Goal: Information Seeking & Learning: Learn about a topic

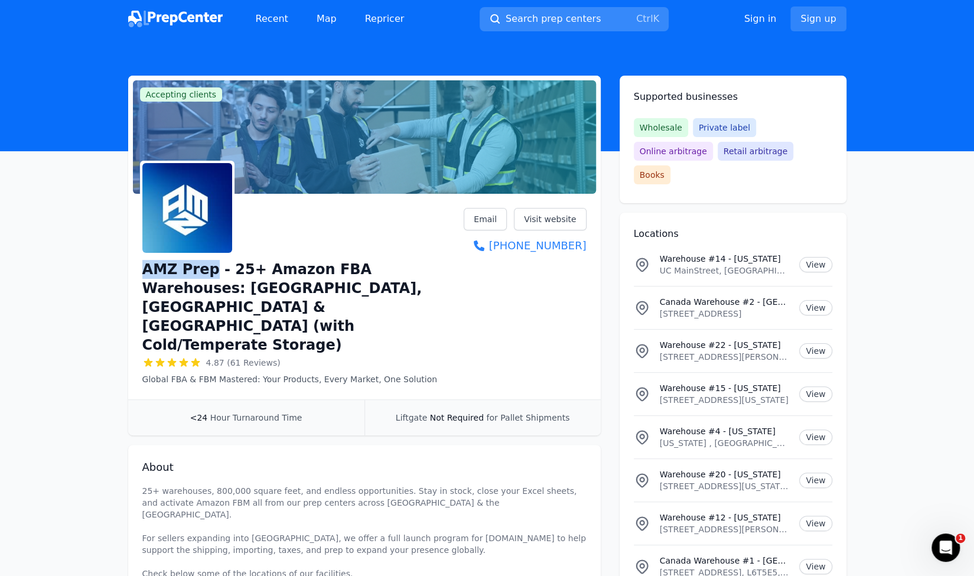
click at [656, 17] on kbd "K" at bounding box center [656, 18] width 6 height 11
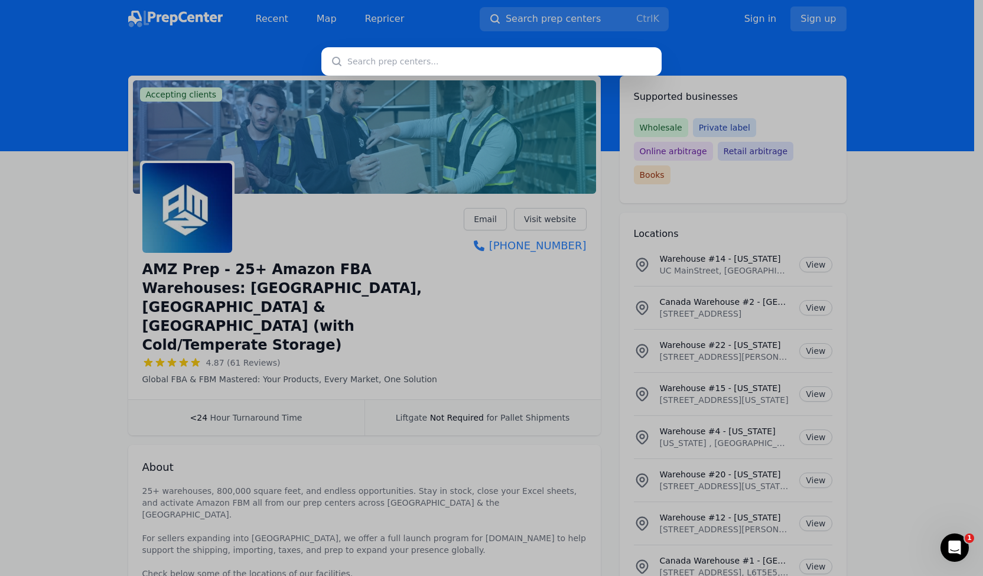
click at [438, 62] on input "text" at bounding box center [491, 61] width 340 height 28
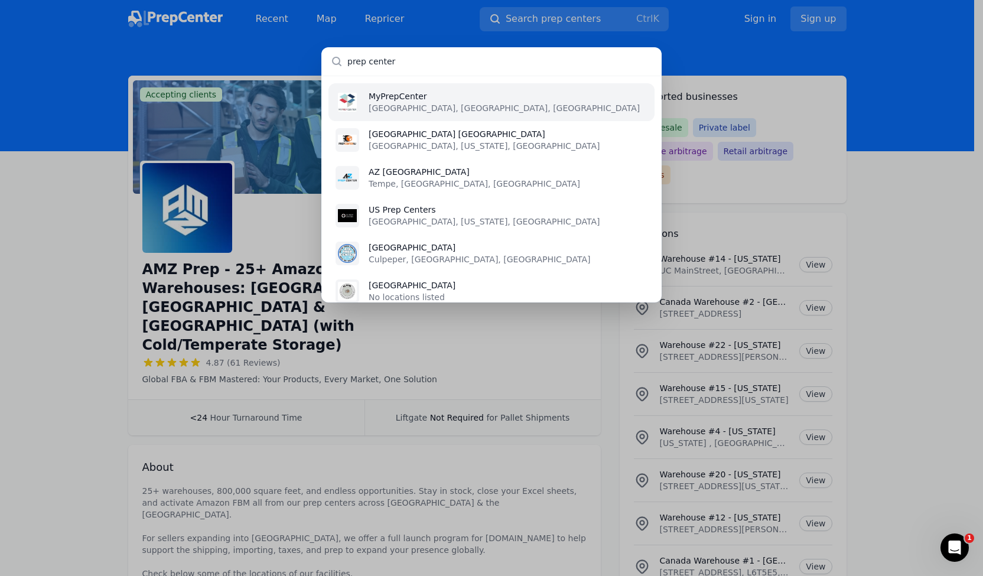
type input "prep centers"
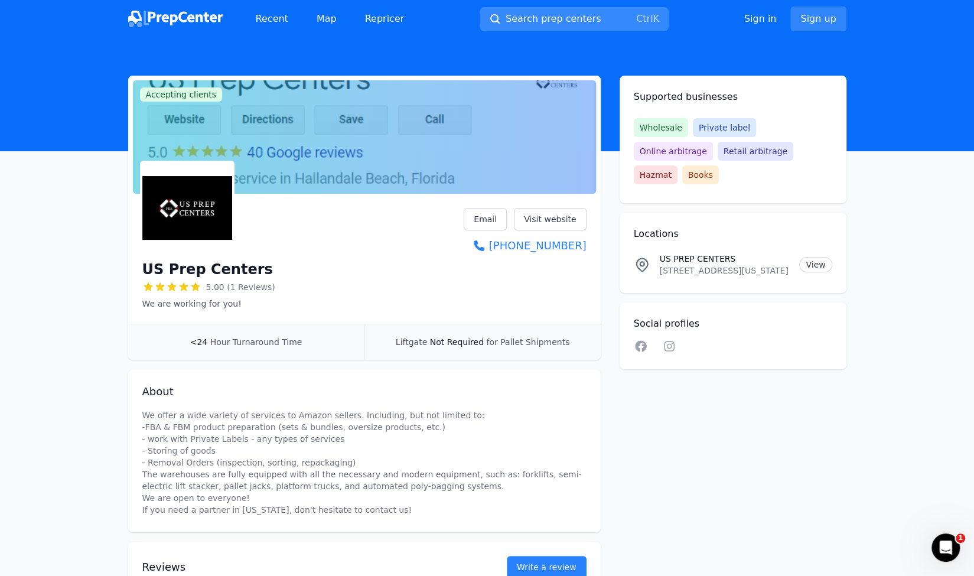
click at [602, 24] on button "Search prep centers Ctrl K" at bounding box center [573, 19] width 189 height 24
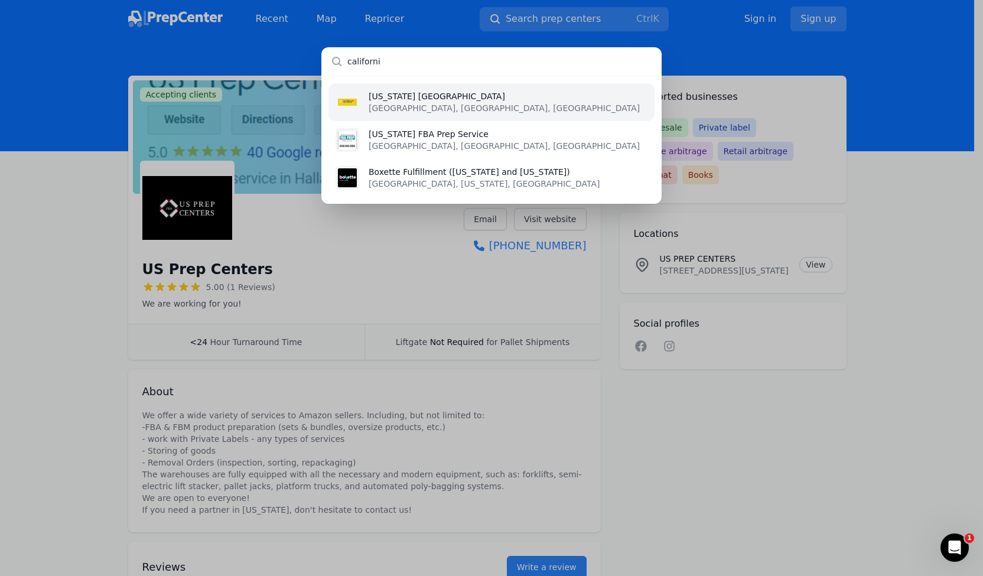
type input "[US_STATE]"
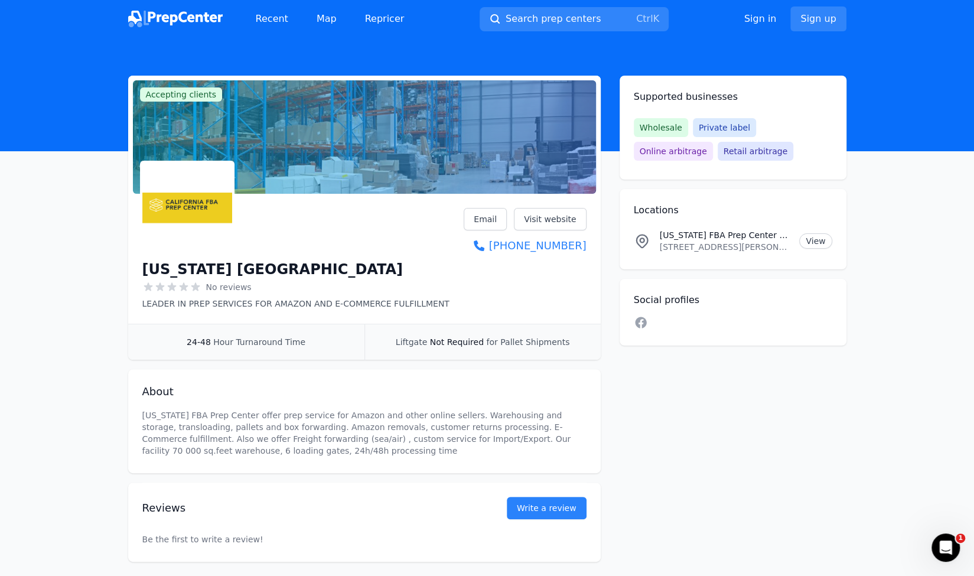
click at [330, 34] on div "Recent Map Repricer Search prep centers Ctrl K Open main menu Sign in Sign up" at bounding box center [487, 19] width 718 height 38
click at [325, 24] on link "Map" at bounding box center [326, 19] width 39 height 24
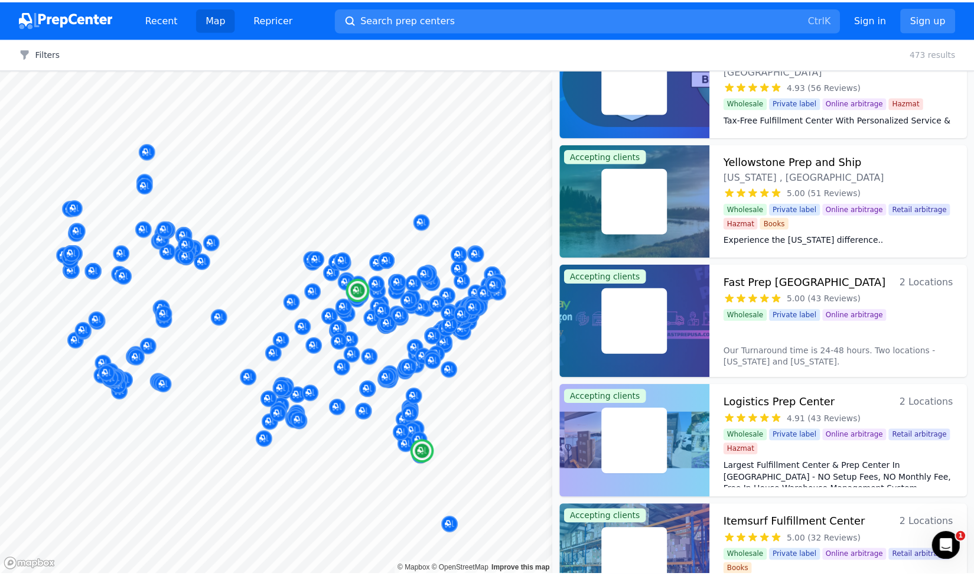
scroll to position [776, 0]
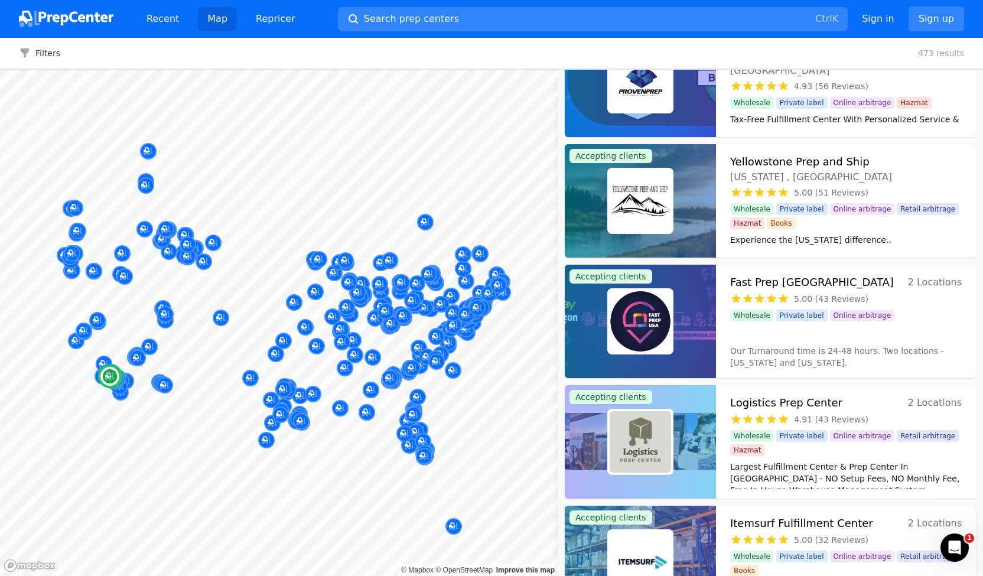
click at [761, 404] on h3 "Logistics Prep Center" at bounding box center [786, 402] width 112 height 17
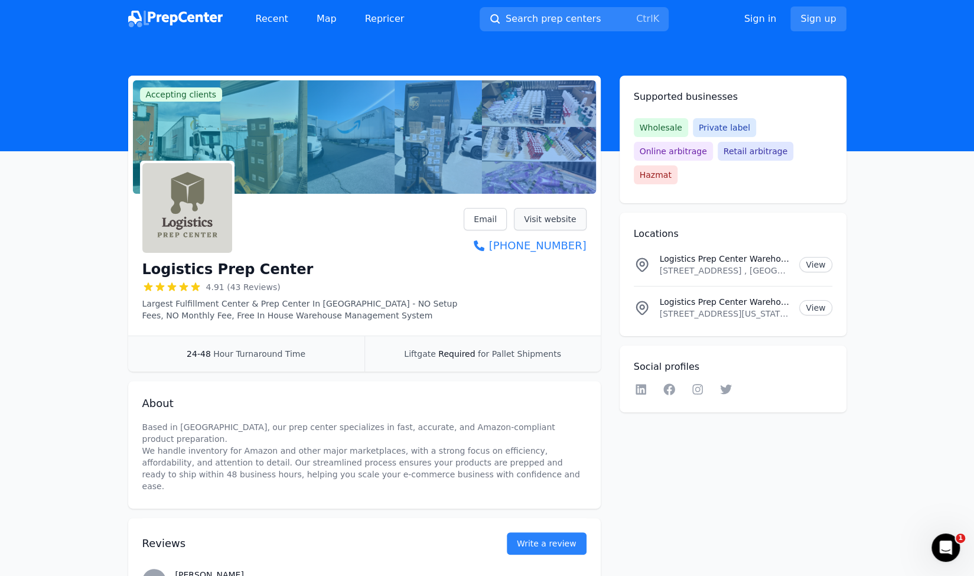
click at [537, 218] on link "Visit website" at bounding box center [550, 219] width 73 height 22
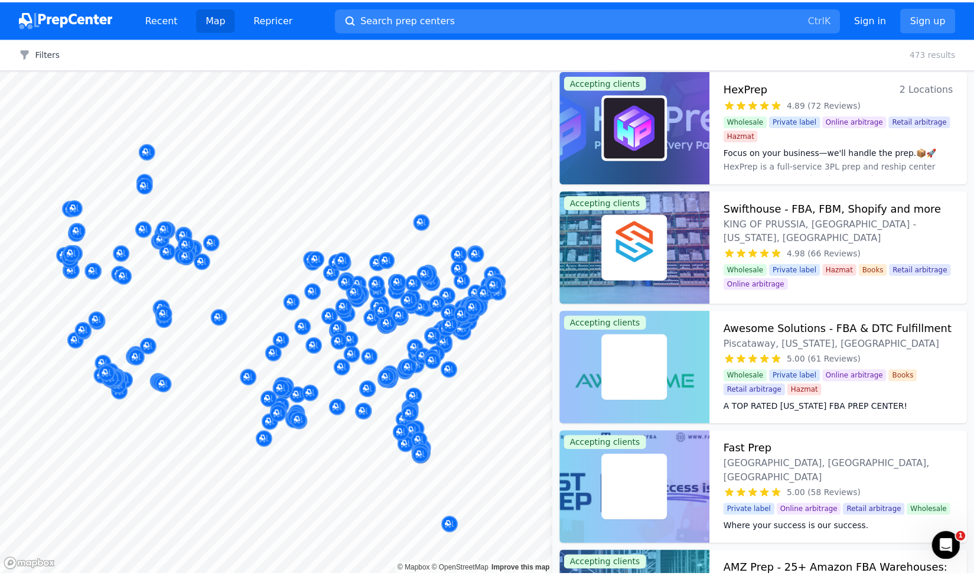
scroll to position [6, 0]
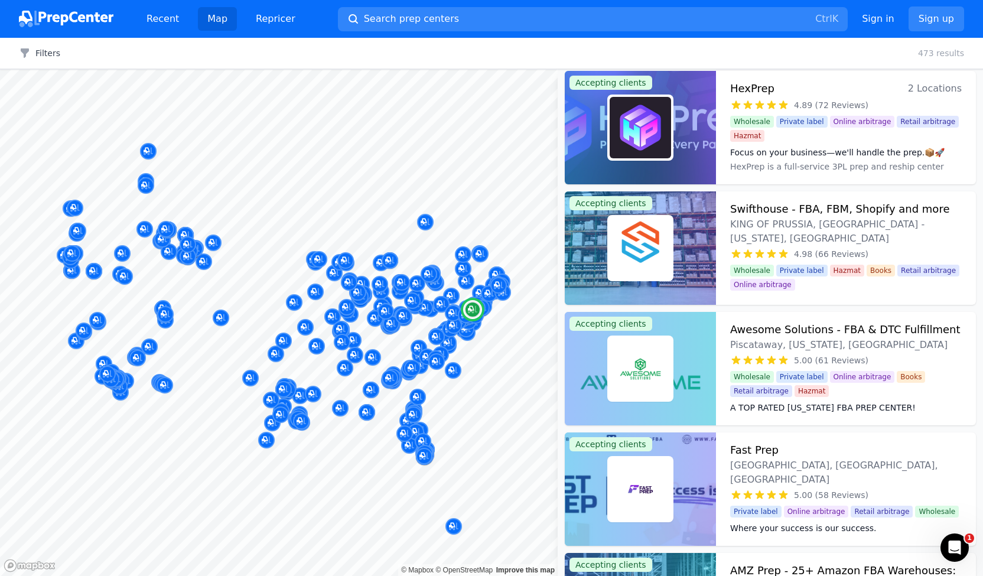
click at [683, 349] on div at bounding box center [640, 368] width 151 height 113
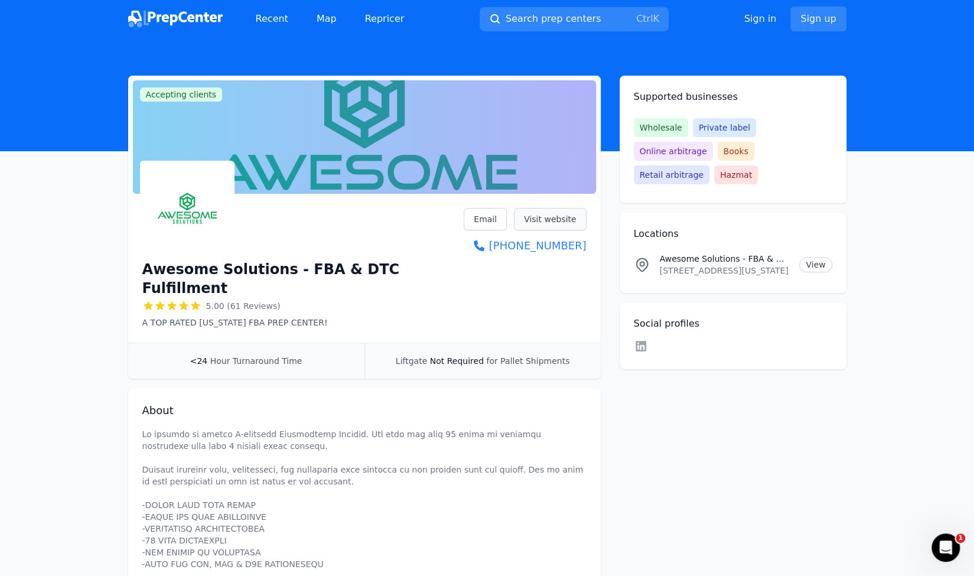
click at [558, 217] on link "Visit website" at bounding box center [550, 219] width 73 height 22
